Goal: Task Accomplishment & Management: Complete application form

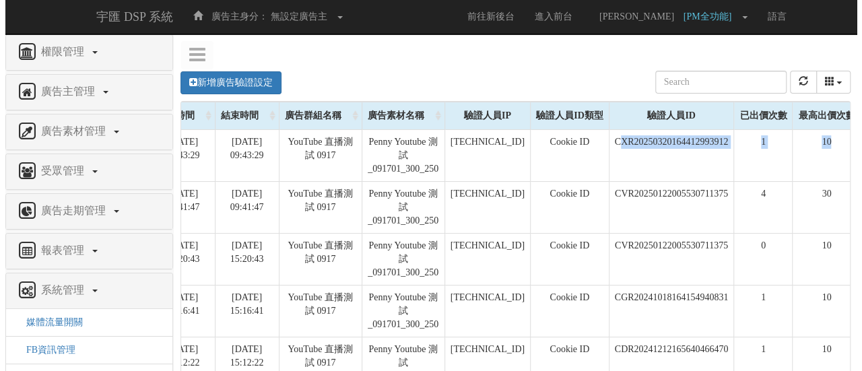
scroll to position [0, 188]
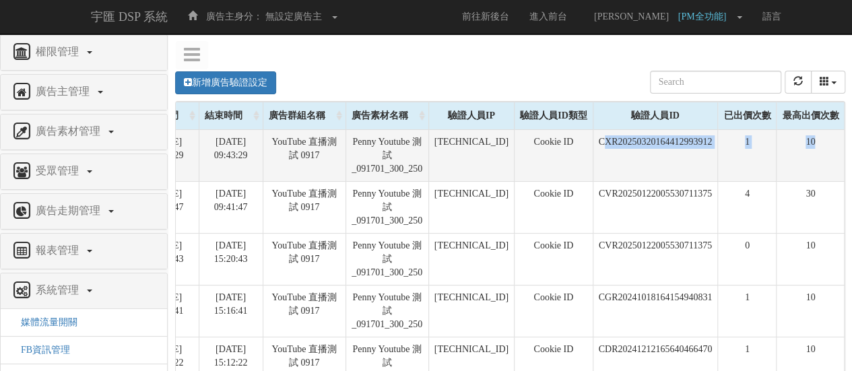
drag, startPoint x: 776, startPoint y: 142, endPoint x: 810, endPoint y: 141, distance: 34.4
click at [817, 142] on tr "4038 已刪除 [DATE] 09:43:29 [DATE] 09:43:29 YouTube 直播測試 0917 Penny Youtube 測試 _09…" at bounding box center [422, 155] width 846 height 52
click at [694, 141] on td "CXR20250320164412993912" at bounding box center [655, 155] width 125 height 52
click at [698, 168] on td "CXR20250320164412993912" at bounding box center [655, 155] width 125 height 52
drag, startPoint x: 710, startPoint y: 141, endPoint x: 580, endPoint y: 133, distance: 130.9
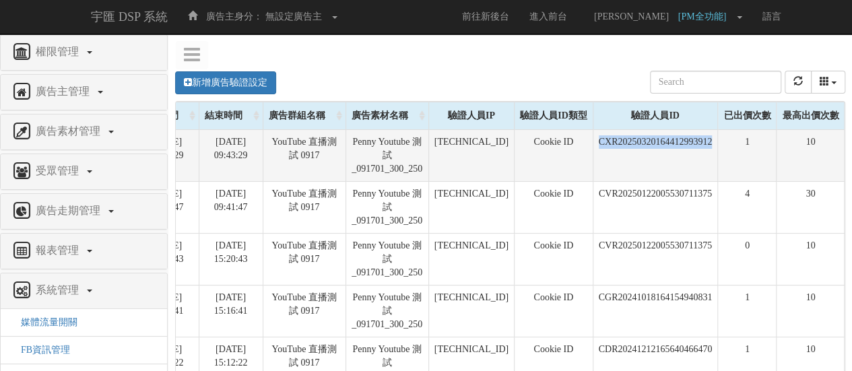
click at [593, 133] on td "CXR20250320164412993912" at bounding box center [655, 155] width 125 height 52
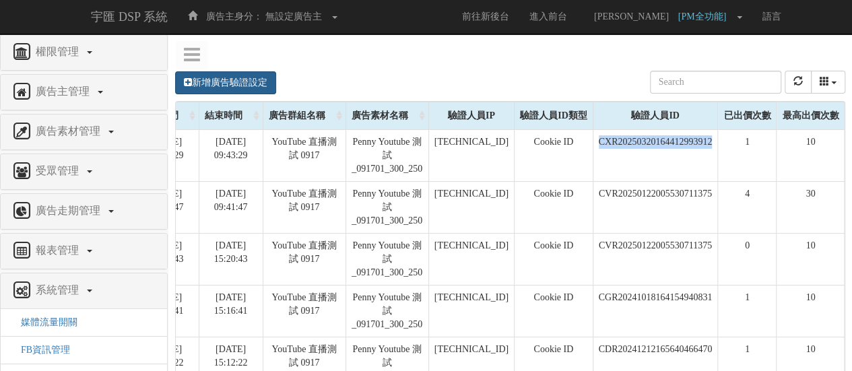
copy td "CXR20250320164412993912"
click at [236, 83] on link "新增廣告驗證設定" at bounding box center [225, 82] width 101 height 23
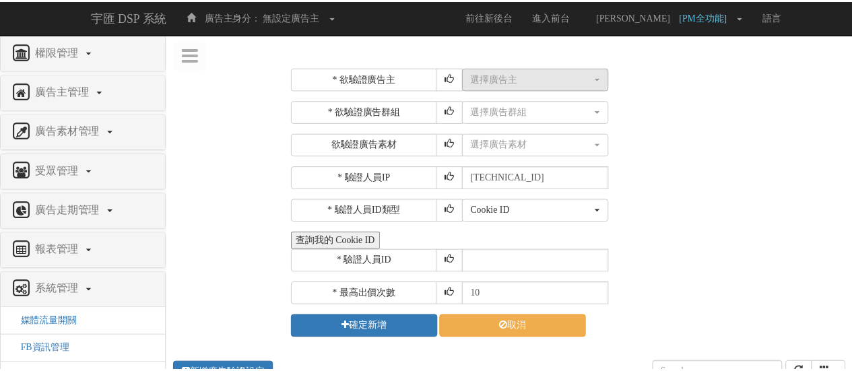
scroll to position [0, 178]
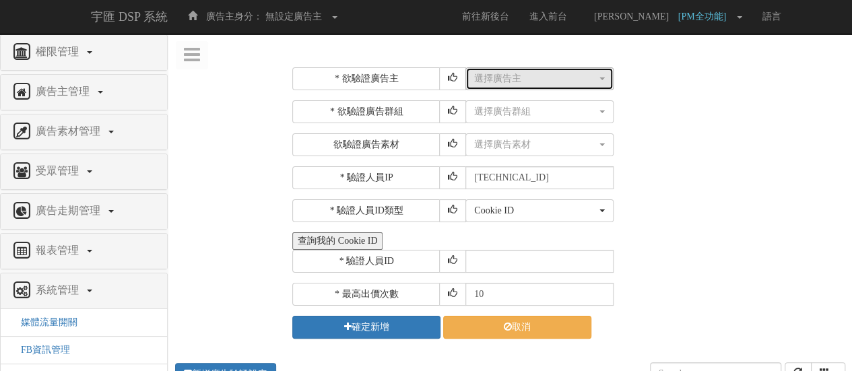
click at [502, 73] on div "選擇廣告主" at bounding box center [535, 78] width 123 height 13
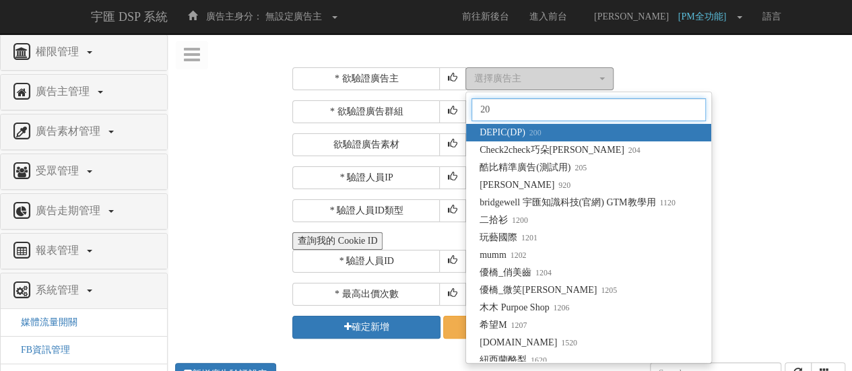
type input "205"
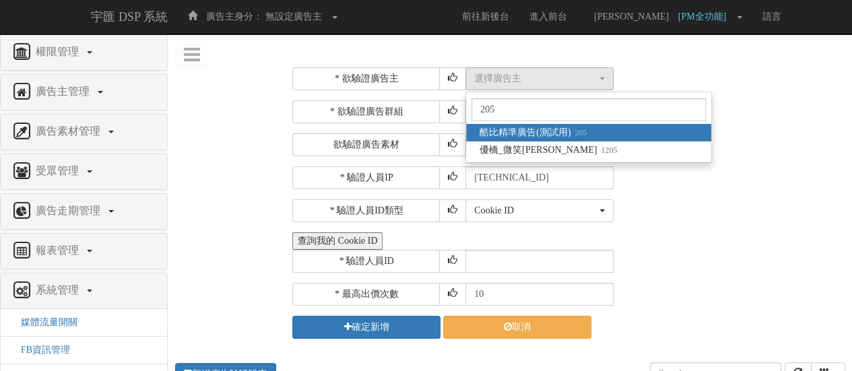
click at [537, 129] on span "酷比精準廣告(測試用) 205" at bounding box center [532, 132] width 107 height 13
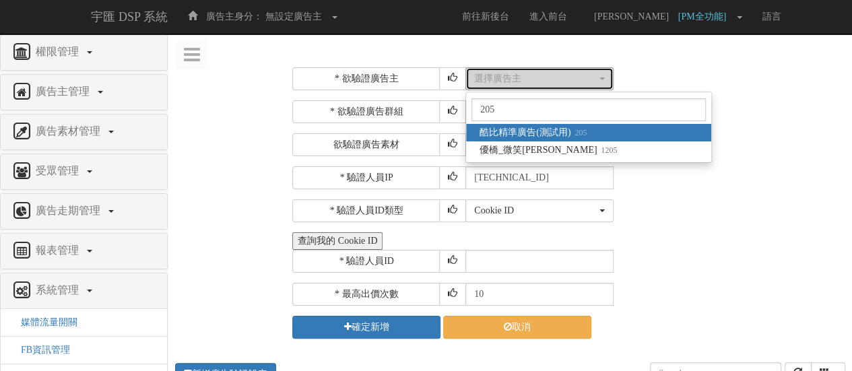
select select "205"
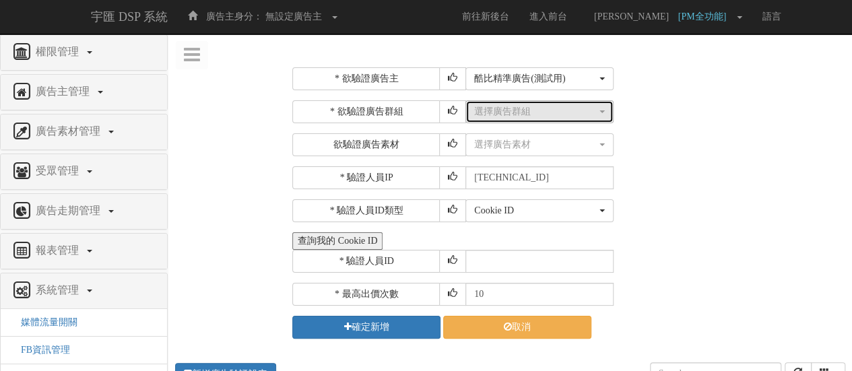
click at [519, 110] on div "選擇廣告群組" at bounding box center [535, 111] width 123 height 13
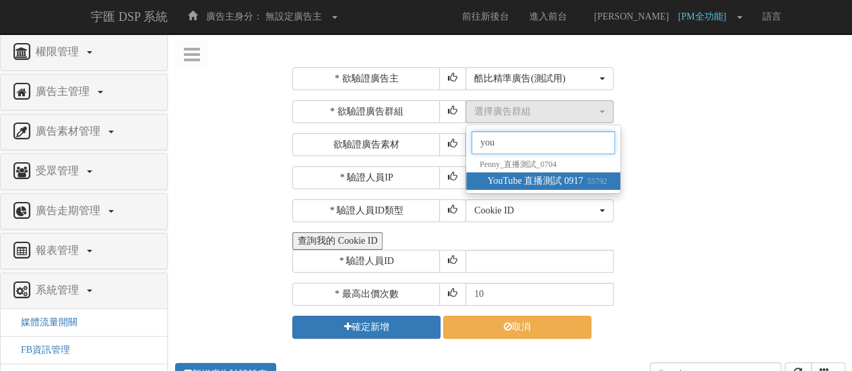
type input "you"
click at [575, 177] on span "YouTube 直播測試 0917 55792" at bounding box center [548, 180] width 120 height 13
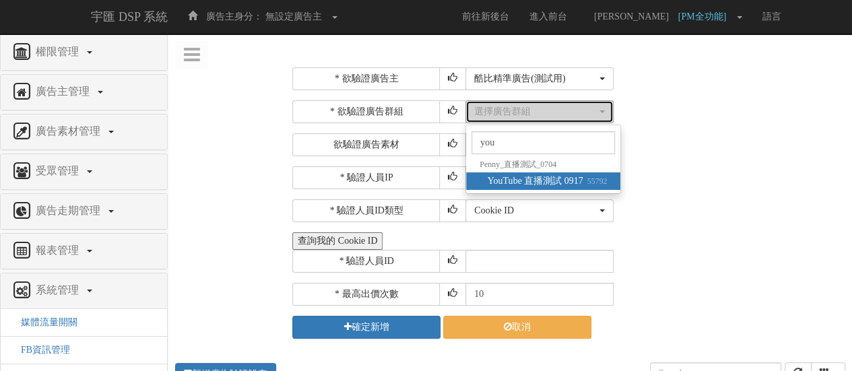
select select "55792"
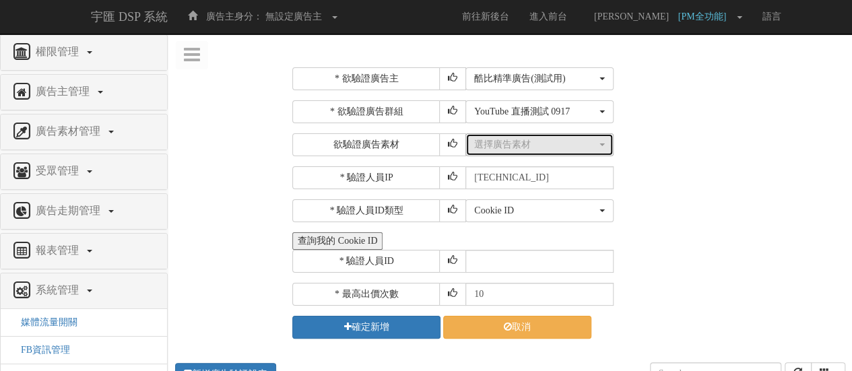
click at [539, 147] on div "選擇廣告素材" at bounding box center [535, 144] width 123 height 13
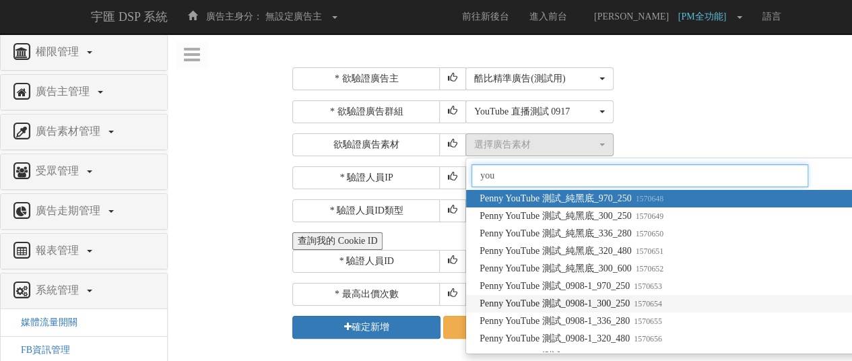
type input "you"
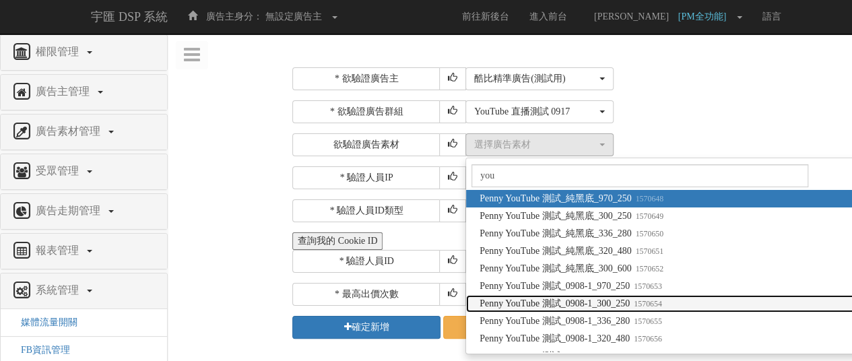
click at [597, 305] on span "Penny YouTube 測試_0908-1_300_250 1570654" at bounding box center [570, 303] width 182 height 13
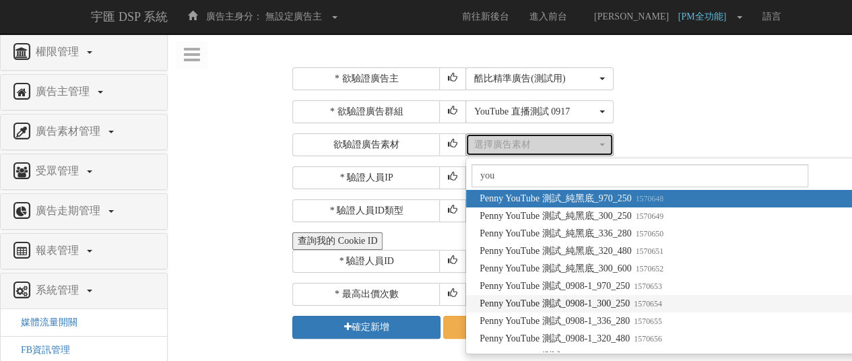
select select "1570654"
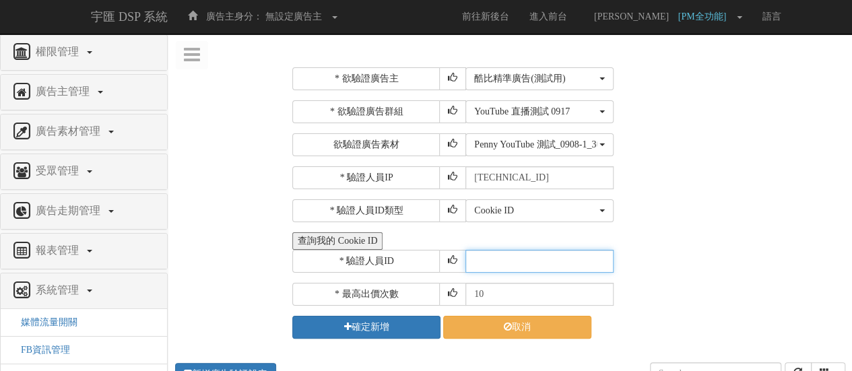
click at [562, 255] on input "text" at bounding box center [539, 261] width 148 height 23
paste input "CXR20250320164412993912"
type input "CXR20250320164412993912"
click at [788, 300] on div "* 最高出價次數 10" at bounding box center [566, 294] width 549 height 23
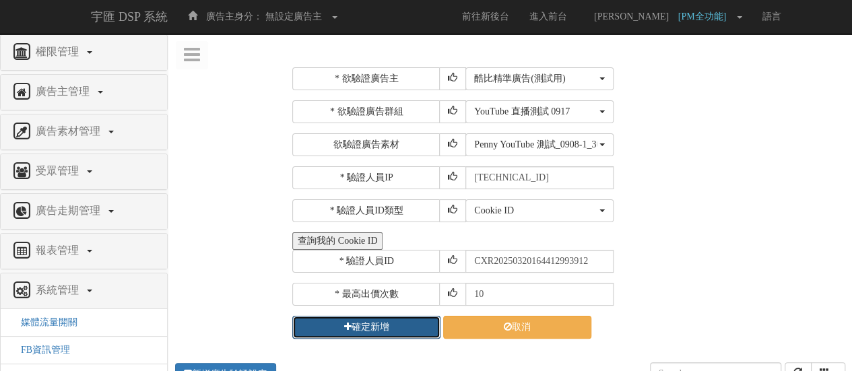
click at [368, 328] on button "確定新增" at bounding box center [366, 327] width 148 height 23
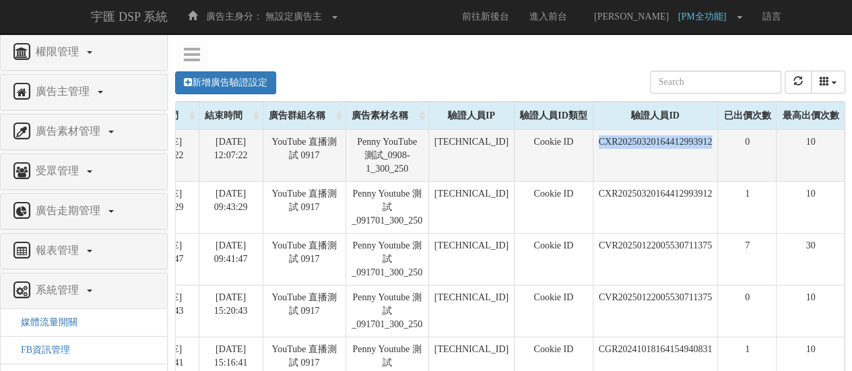
drag, startPoint x: 727, startPoint y: 141, endPoint x: 583, endPoint y: 138, distance: 143.5
click at [583, 138] on tr "4039 生效中 刪除 [DATE] 12:07:22 [DATE] 12:07:22 YouTube 直播測試 0917 Penny YouTube 測試_…" at bounding box center [422, 155] width 846 height 52
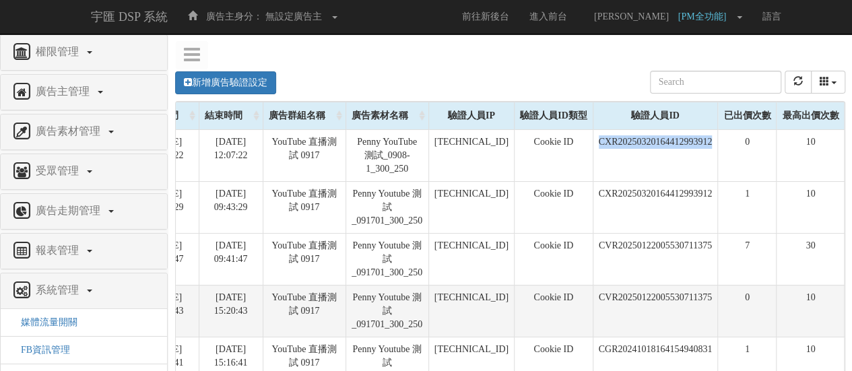
copy tr "CXR20250320164412993912"
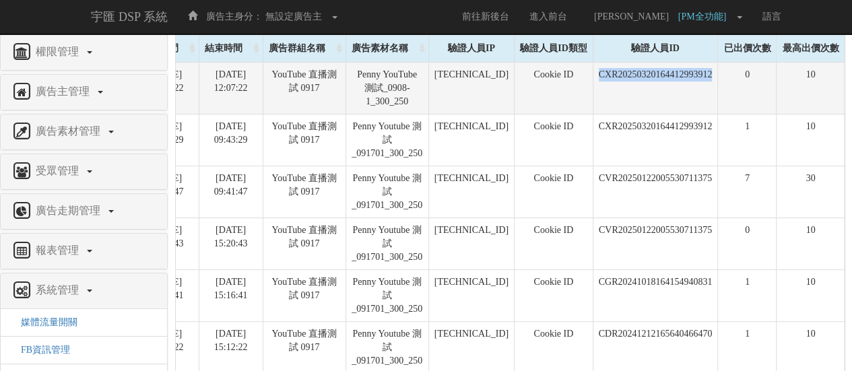
scroll to position [0, 0]
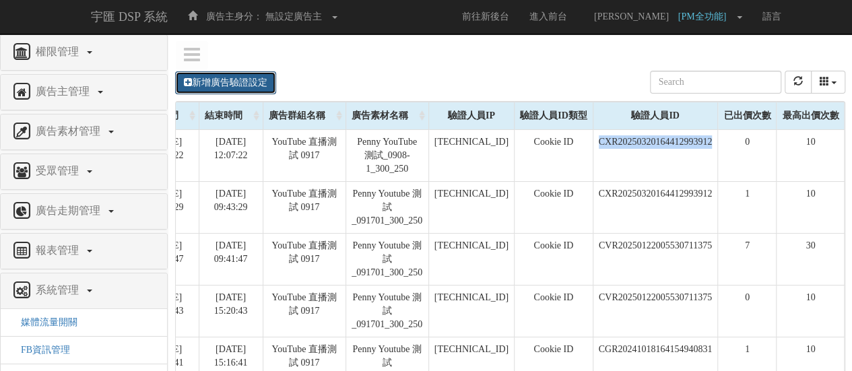
click at [240, 75] on link "新增廣告驗證設定" at bounding box center [225, 82] width 101 height 23
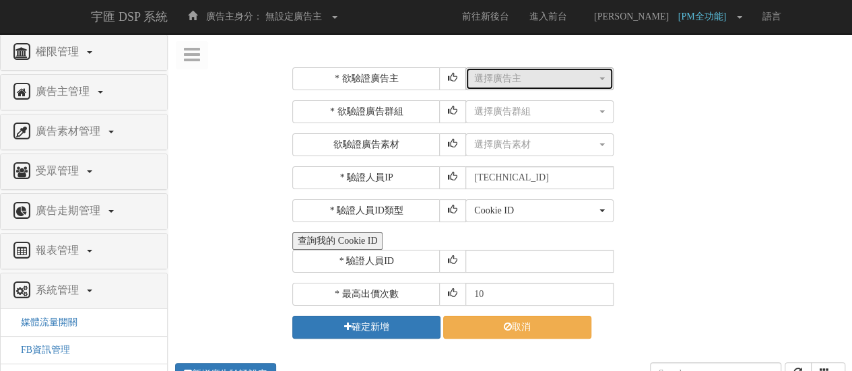
click at [504, 86] on button "選擇廣告主" at bounding box center [539, 78] width 148 height 23
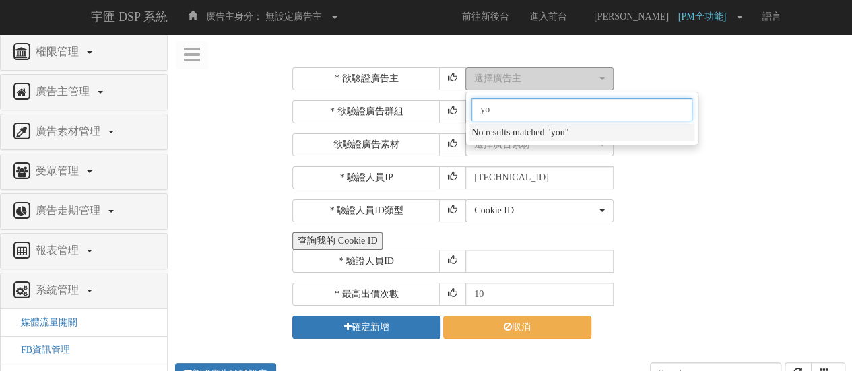
type input "y"
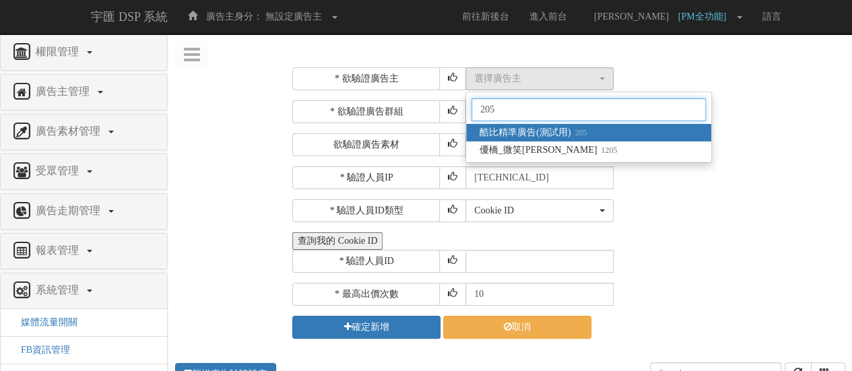
type input "205"
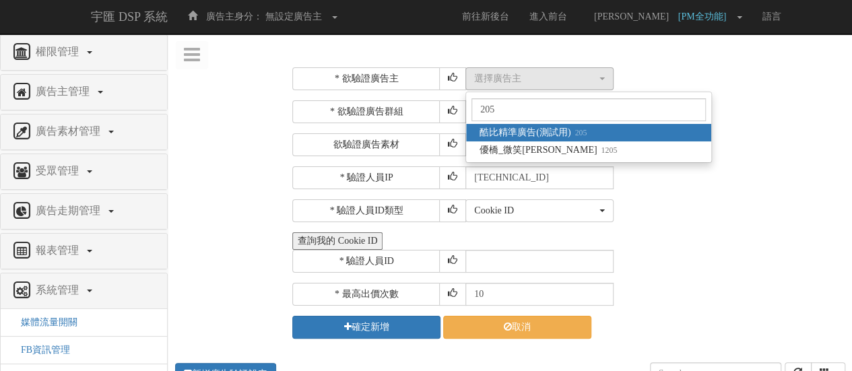
click at [535, 135] on span "酷比精準廣告(測試用) 205" at bounding box center [532, 132] width 107 height 13
select select "205"
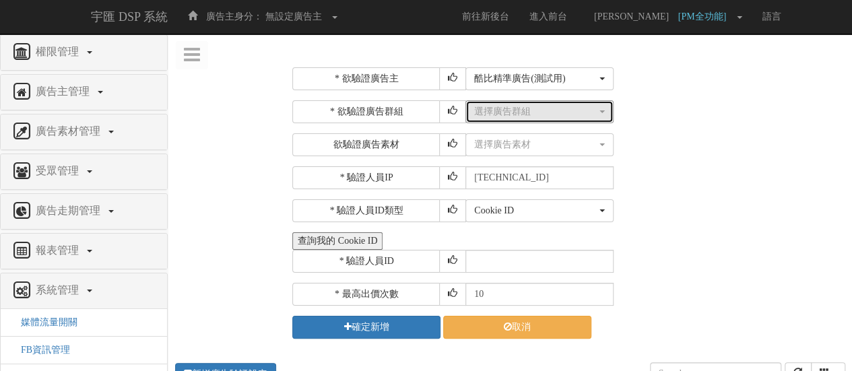
click at [533, 109] on div "選擇廣告群組" at bounding box center [535, 111] width 123 height 13
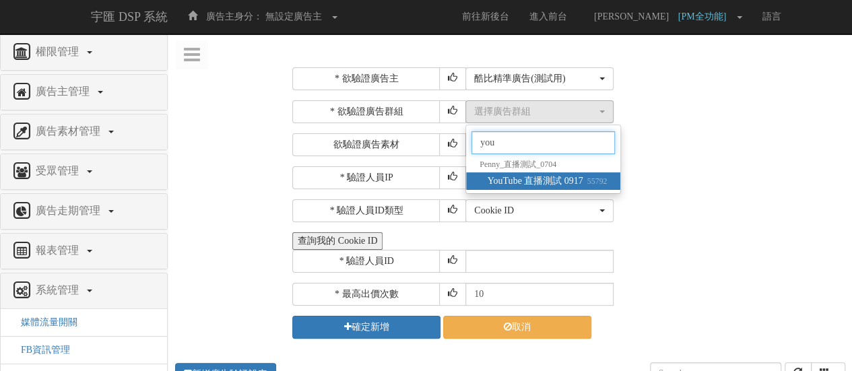
type input "you"
click at [550, 177] on span "YouTube 直播測試 0917 55792" at bounding box center [548, 180] width 120 height 13
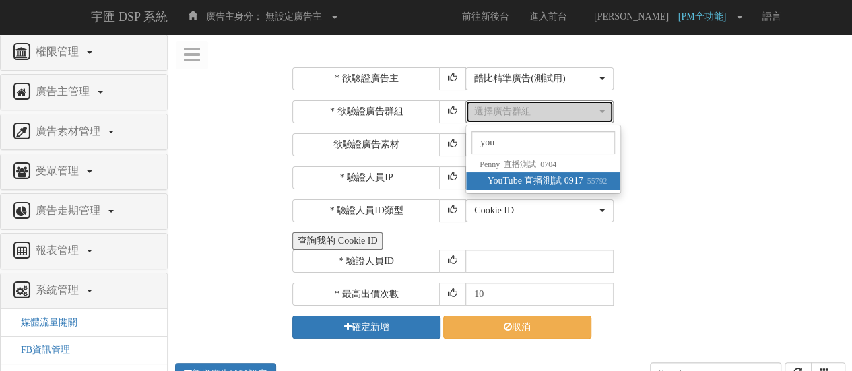
select select "55792"
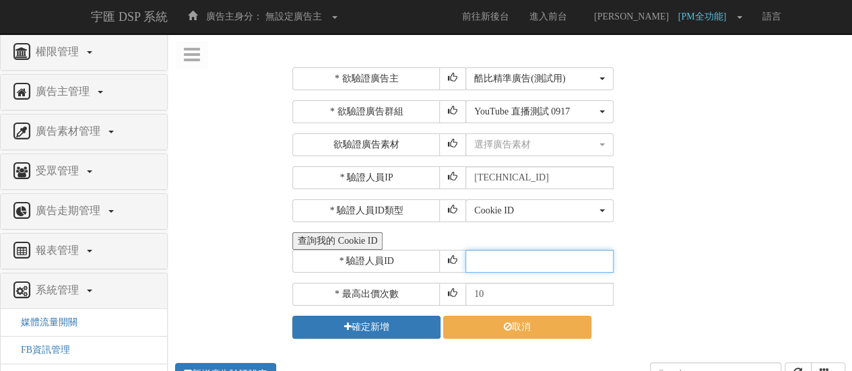
drag, startPoint x: 519, startPoint y: 257, endPoint x: 520, endPoint y: 248, distance: 8.2
click at [519, 257] on input "text" at bounding box center [539, 261] width 148 height 23
paste input "CXR20250320164412993912"
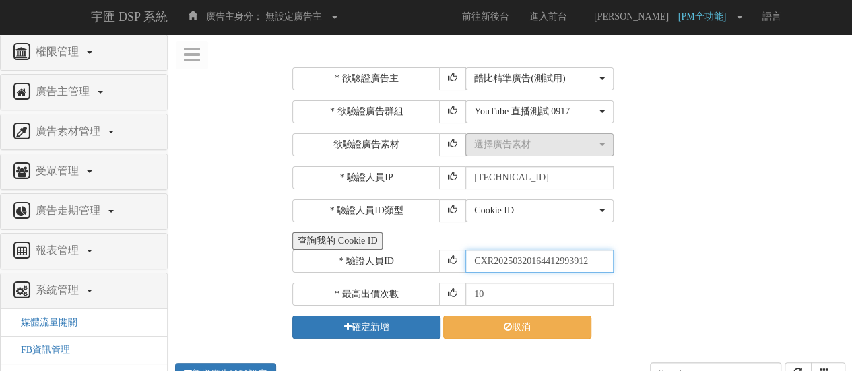
scroll to position [0, 15]
type input "CXR20250320164412993912"
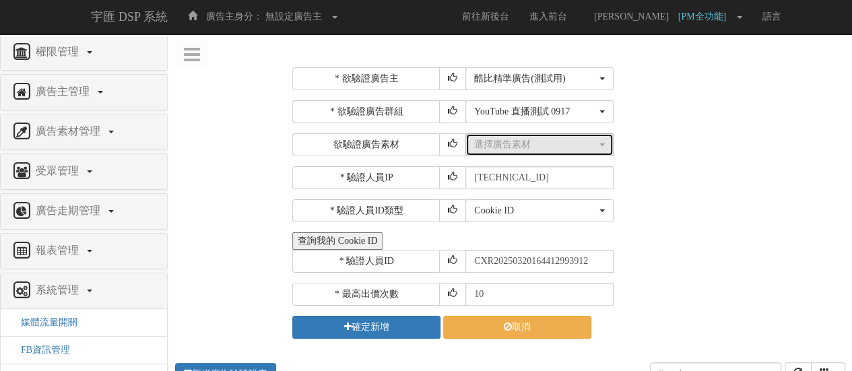
click at [493, 147] on div "選擇廣告素材" at bounding box center [535, 144] width 123 height 13
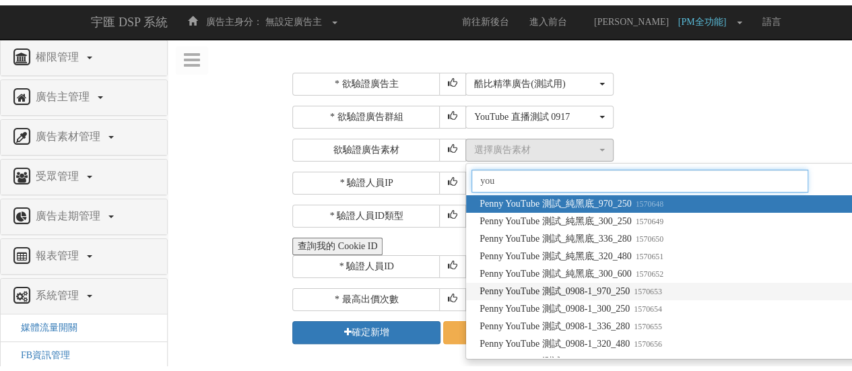
scroll to position [86, 0]
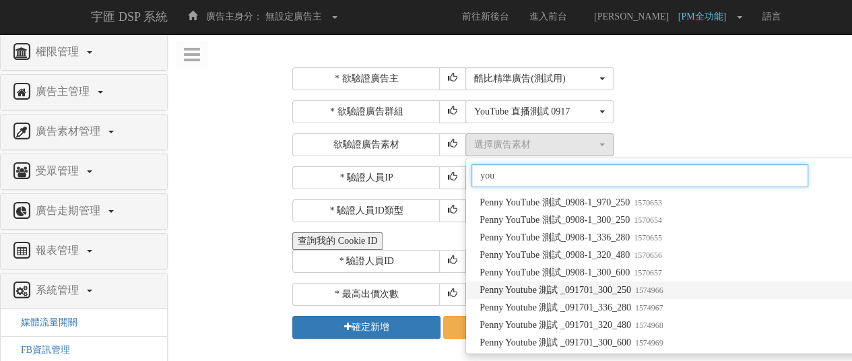
type input "you"
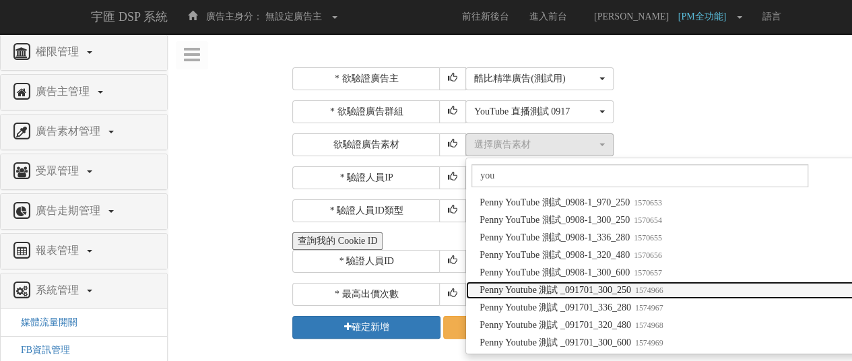
click at [599, 293] on span "Penny Youtube 測試 _091701_300_250 1574966" at bounding box center [570, 289] width 183 height 13
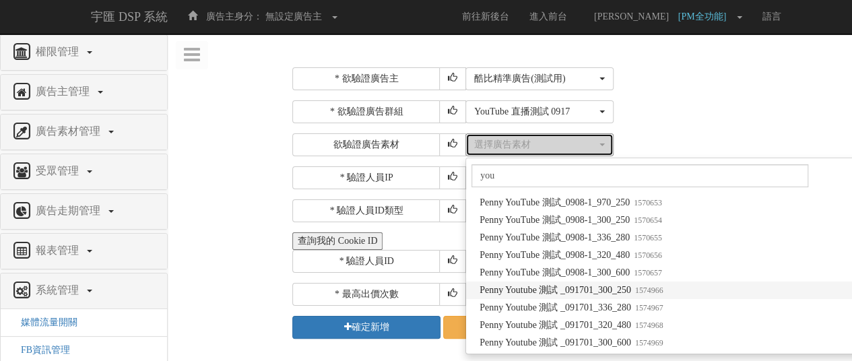
select select "1574966"
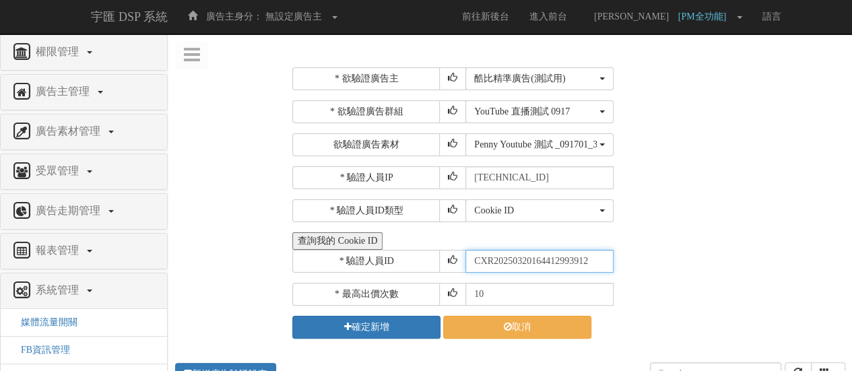
click at [494, 255] on input "CXR20250320164412993912" at bounding box center [539, 261] width 148 height 23
drag, startPoint x: 493, startPoint y: 255, endPoint x: 477, endPoint y: 259, distance: 16.0
click at [461, 258] on div "* 驗證人員ID CXR20250320164412993912" at bounding box center [566, 261] width 549 height 23
click at [477, 259] on input "CXR20250320164412993912" at bounding box center [539, 261] width 148 height 23
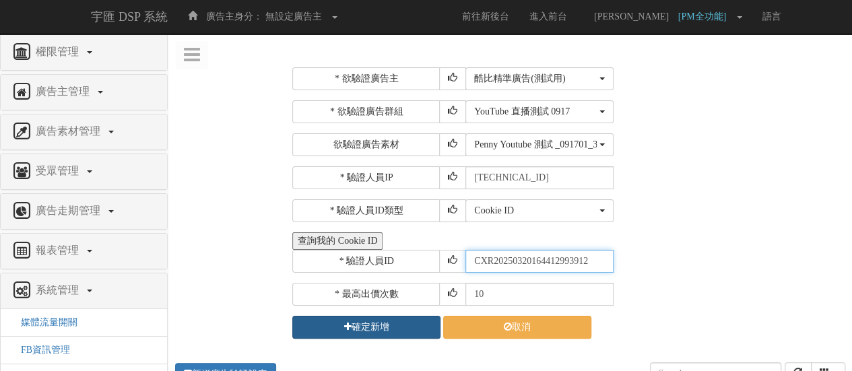
type input "CXR20250320164412993912"
click at [403, 329] on button "確定新增" at bounding box center [366, 327] width 148 height 23
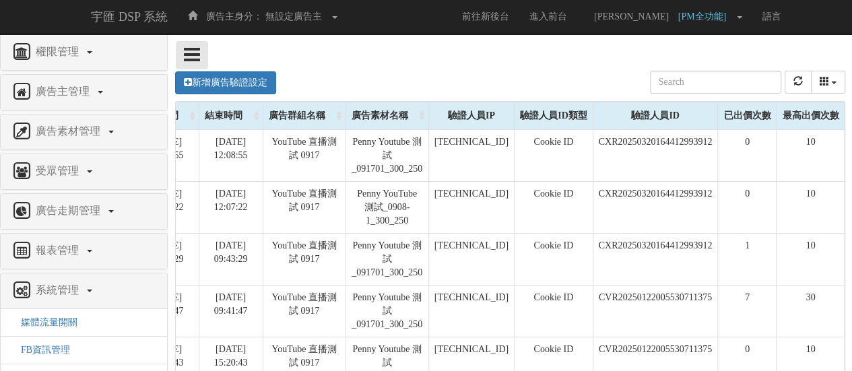
click at [195, 55] on icon at bounding box center [192, 54] width 16 height 19
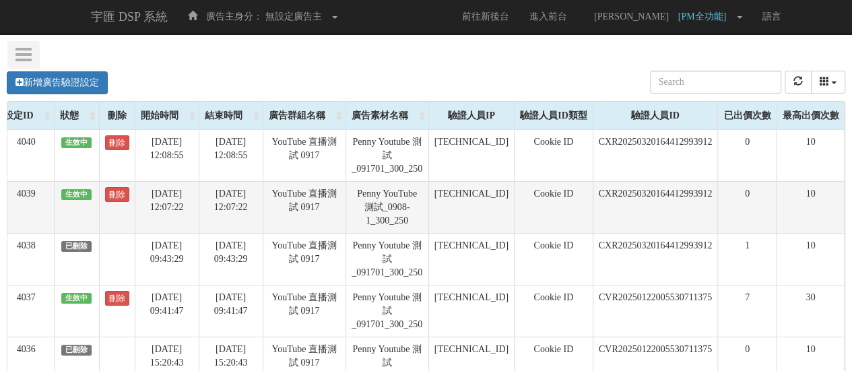
scroll to position [0, 20]
click at [107, 190] on link "刪除" at bounding box center [117, 194] width 24 height 15
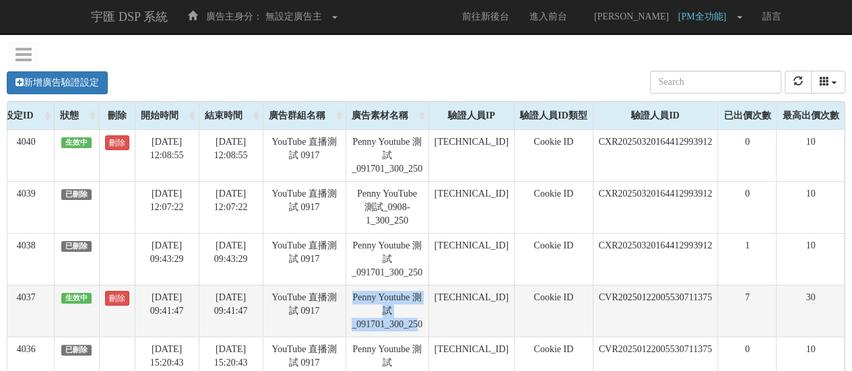
drag, startPoint x: 413, startPoint y: 322, endPoint x: 341, endPoint y: 296, distance: 76.7
click at [345, 296] on td "Penny Youtube 測試 _091701_300_250" at bounding box center [386, 311] width 83 height 52
